Goal: Check status: Check status

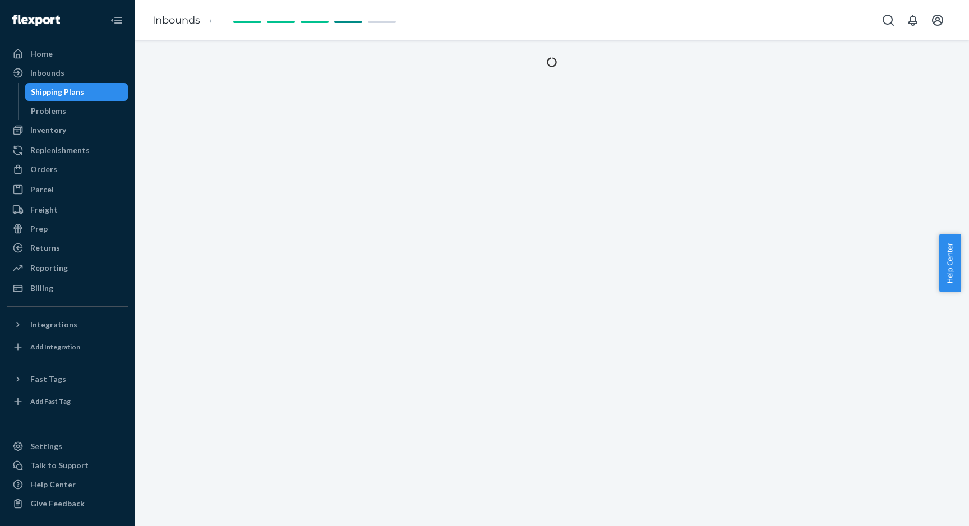
click at [599, 121] on div at bounding box center [552, 283] width 834 height 486
click at [70, 126] on div "Inventory" at bounding box center [67, 130] width 119 height 16
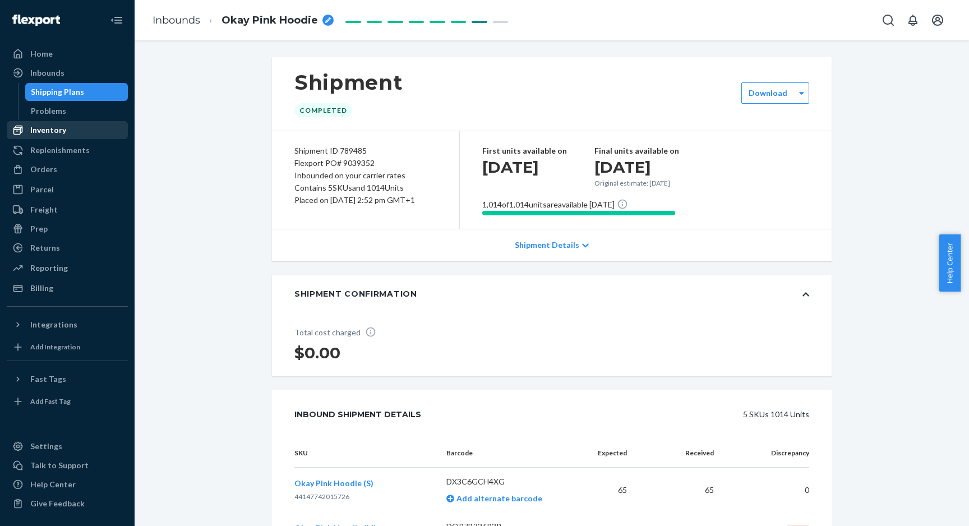
click at [73, 131] on div "Inventory" at bounding box center [67, 130] width 119 height 16
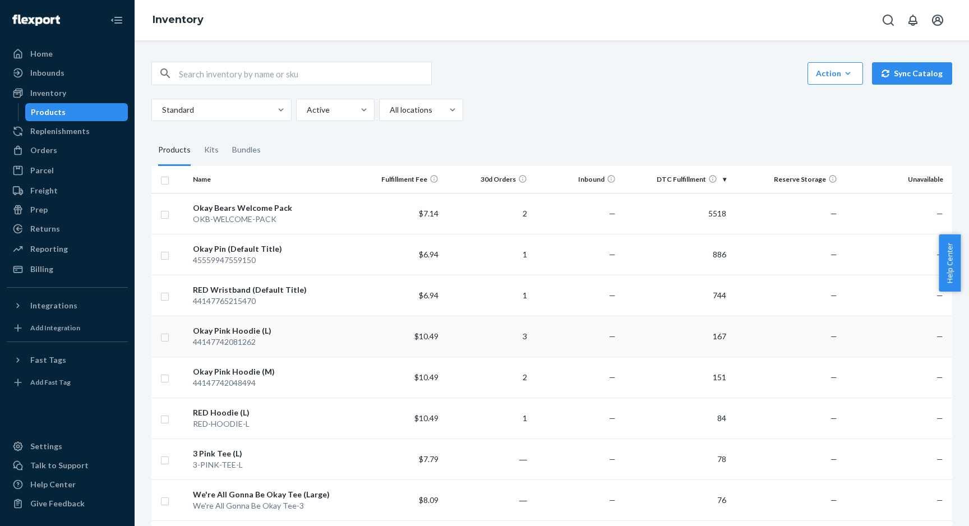
click at [229, 332] on div "Okay Pink Hoodie (L)" at bounding box center [271, 330] width 157 height 11
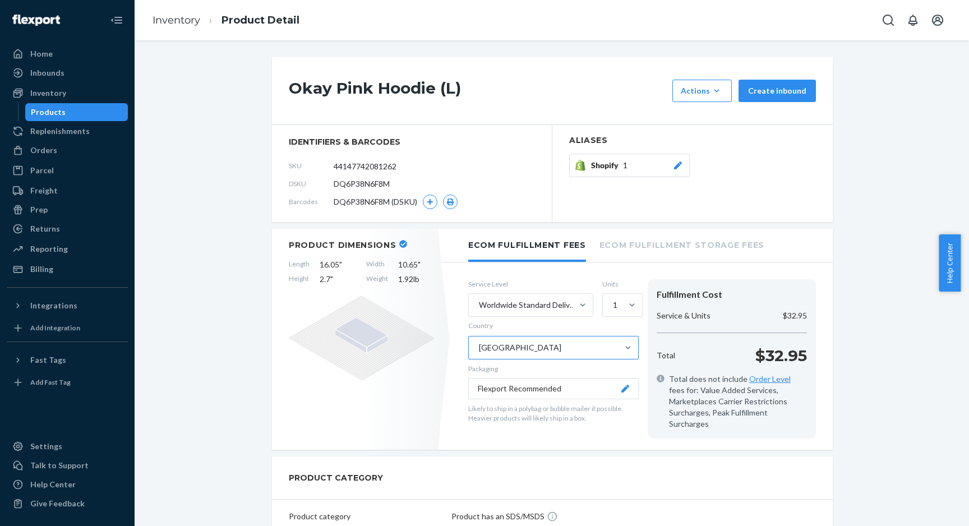
click at [549, 339] on div "[GEOGRAPHIC_DATA]" at bounding box center [543, 347] width 149 height 22
click at [479, 342] on input "Country [GEOGRAPHIC_DATA]" at bounding box center [478, 347] width 1 height 11
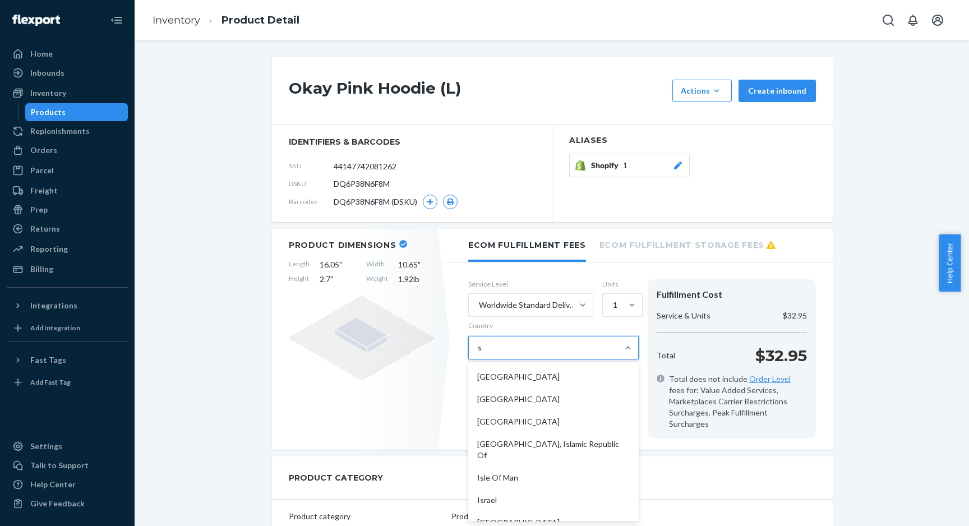
scroll to position [47, 0]
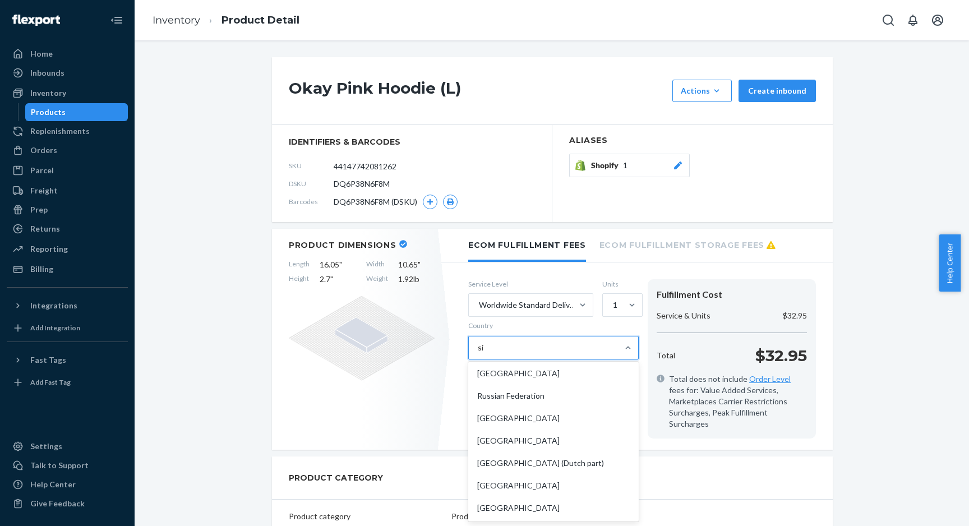
type input "sin"
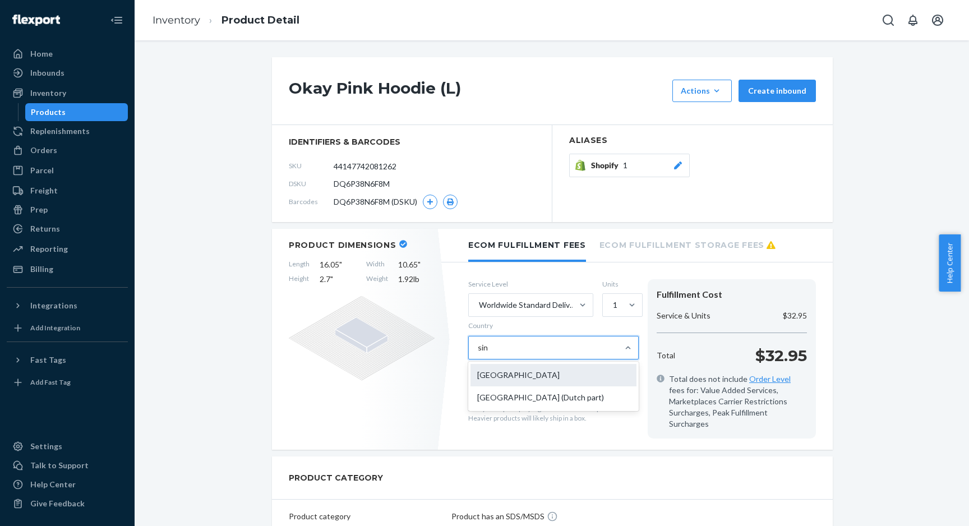
click at [517, 381] on div "[GEOGRAPHIC_DATA]" at bounding box center [553, 375] width 166 height 22
click at [488, 353] on input "sin" at bounding box center [483, 347] width 11 height 11
